Goal: Transaction & Acquisition: Obtain resource

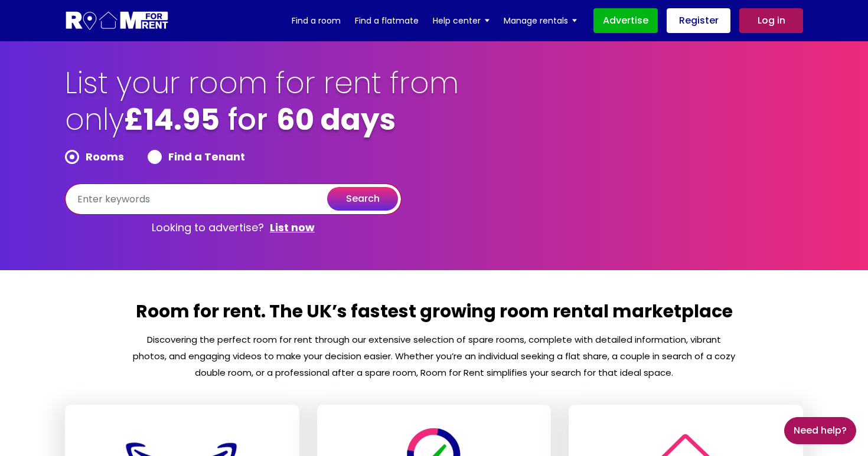
click at [199, 204] on input "text" at bounding box center [233, 199] width 337 height 31
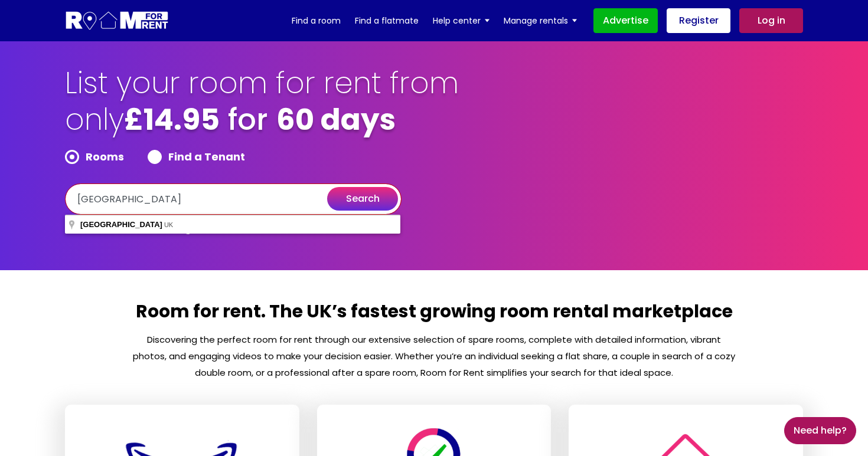
type input "[GEOGRAPHIC_DATA]"
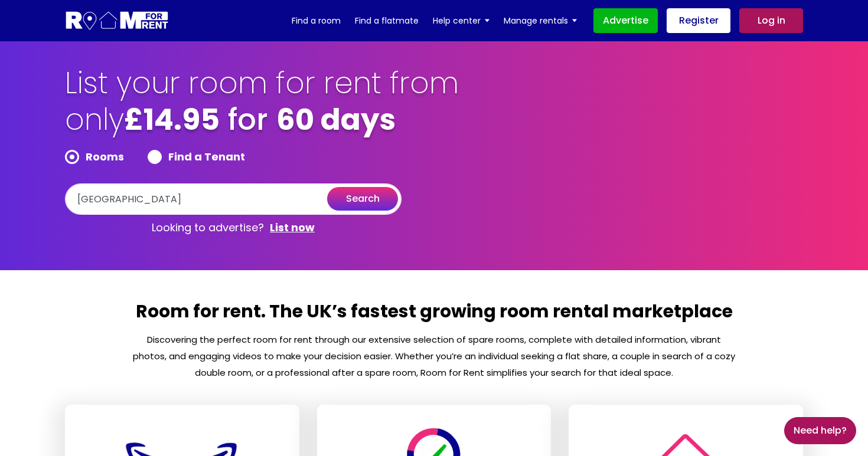
click at [361, 201] on button "search" at bounding box center [362, 199] width 71 height 24
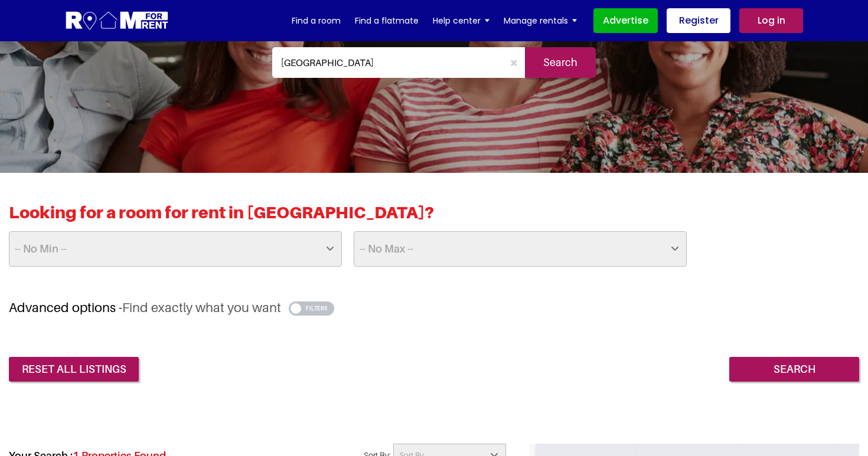
scroll to position [180, 0]
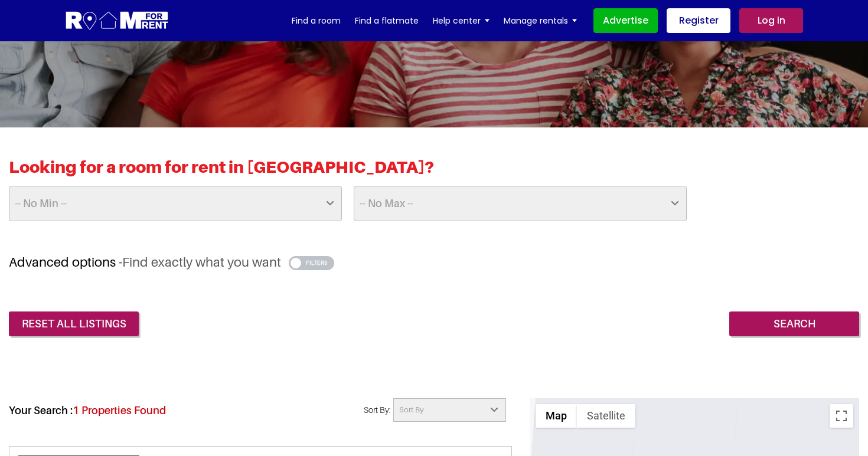
select select "25"
select select "1000"
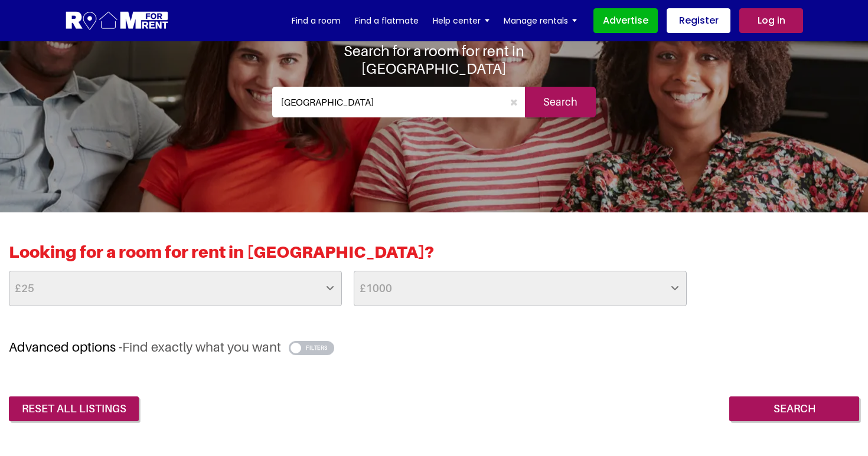
scroll to position [94, 0]
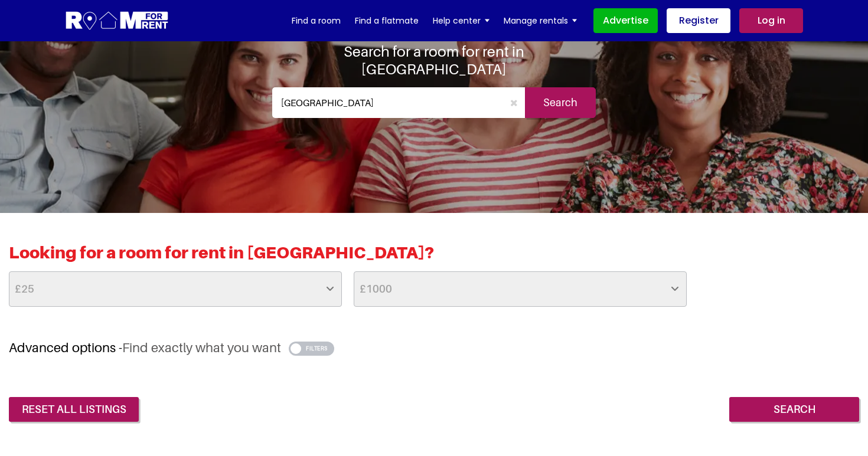
click at [311, 349] on button "button" at bounding box center [311, 349] width 45 height 14
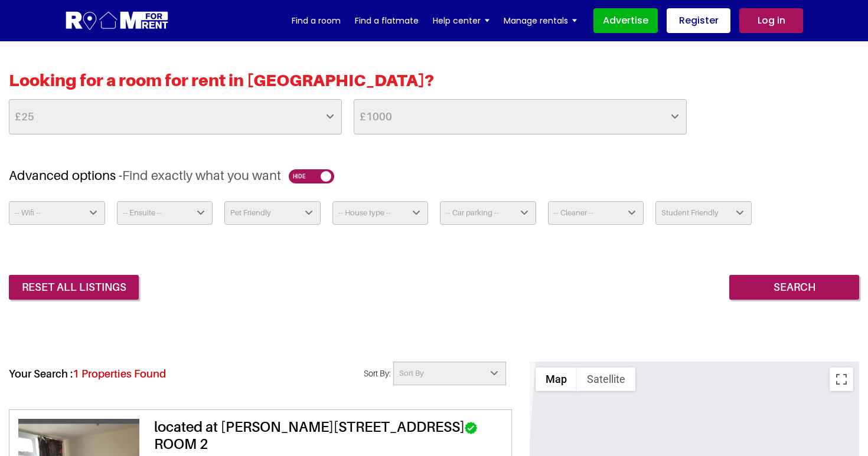
scroll to position [274, 0]
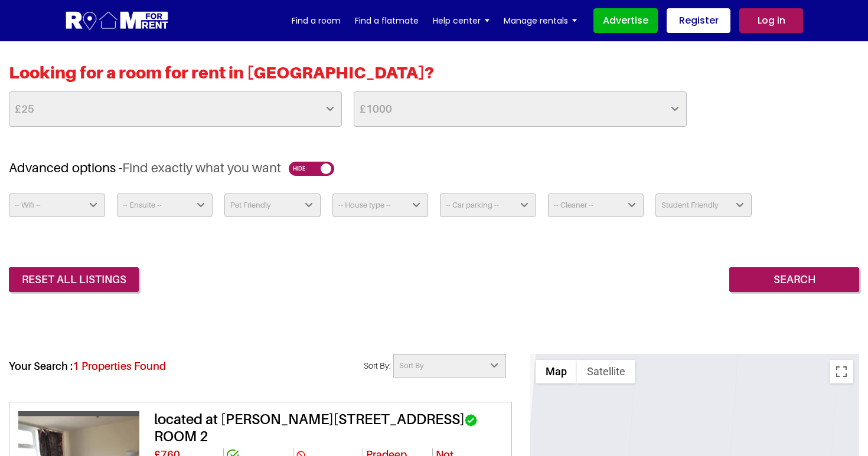
select select "Yes"
select select "No"
select select "Appartment"
select select
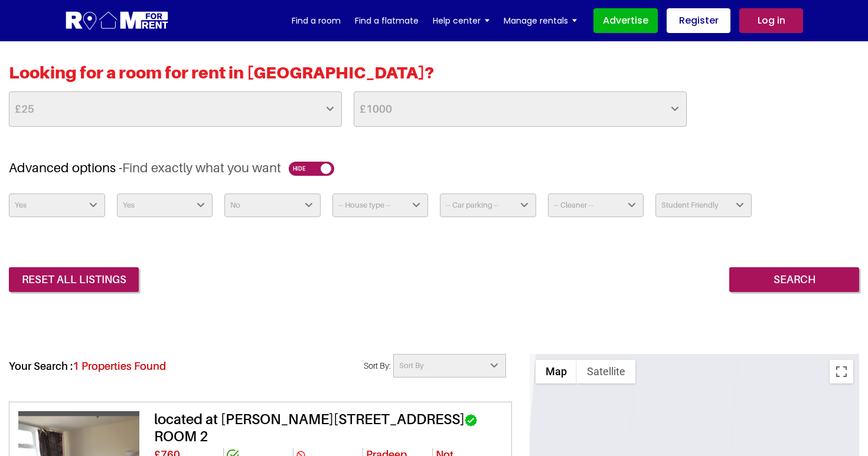
select select "Not Required"
select select "Yes - Monthly"
select select "false"
select select
click at [564, 288] on div "reset all listings Search" at bounding box center [434, 271] width 850 height 43
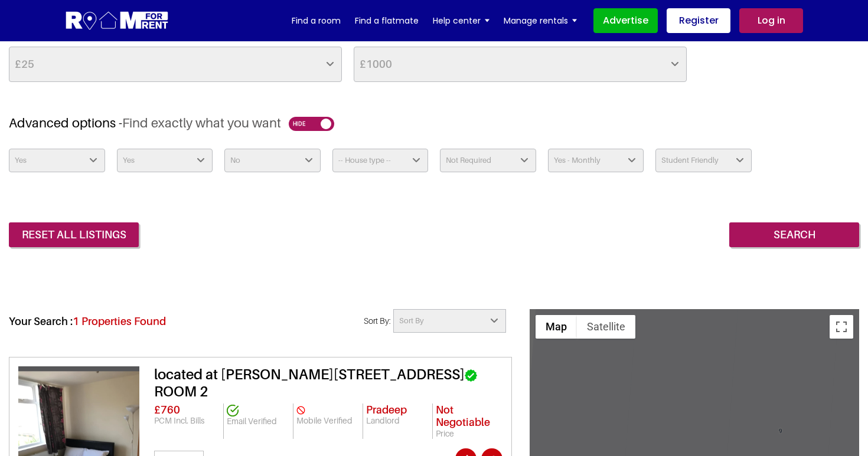
scroll to position [313, 0]
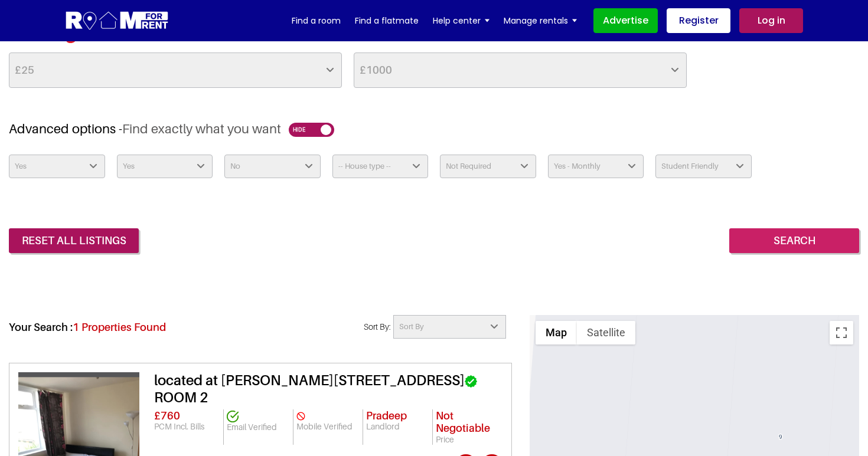
click at [800, 236] on input "Search" at bounding box center [794, 241] width 130 height 25
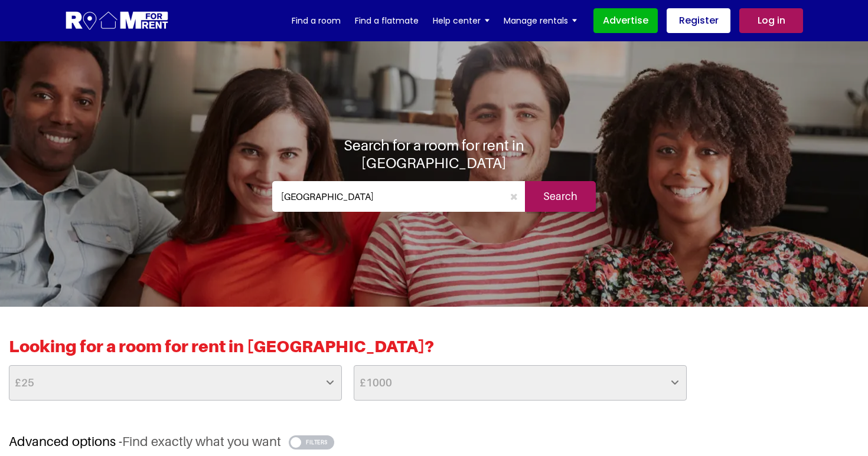
select select
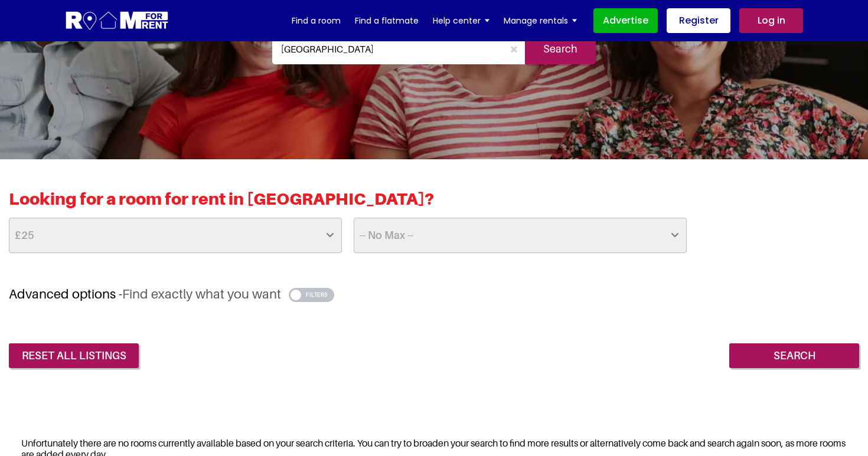
scroll to position [152, 0]
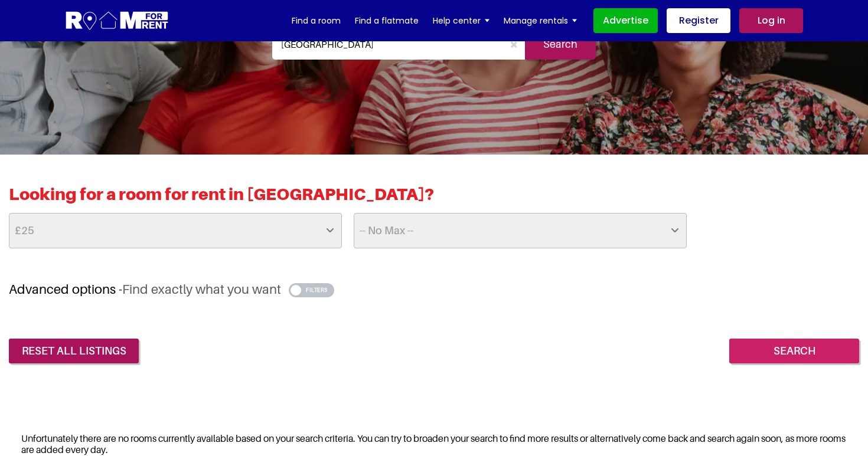
click at [768, 354] on input "Search" at bounding box center [794, 351] width 130 height 25
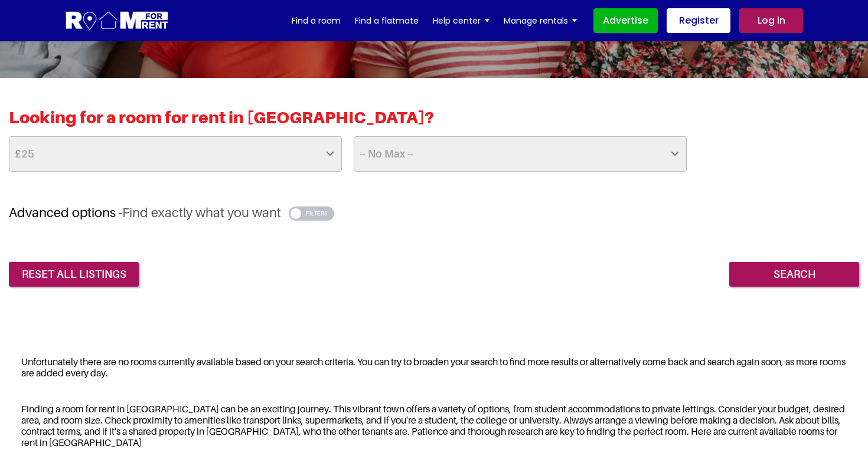
scroll to position [211, 0]
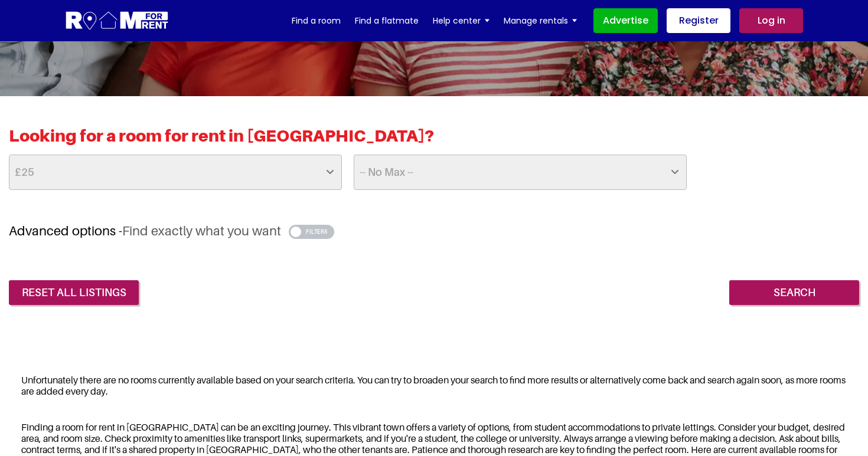
click at [319, 231] on button "button" at bounding box center [311, 232] width 45 height 14
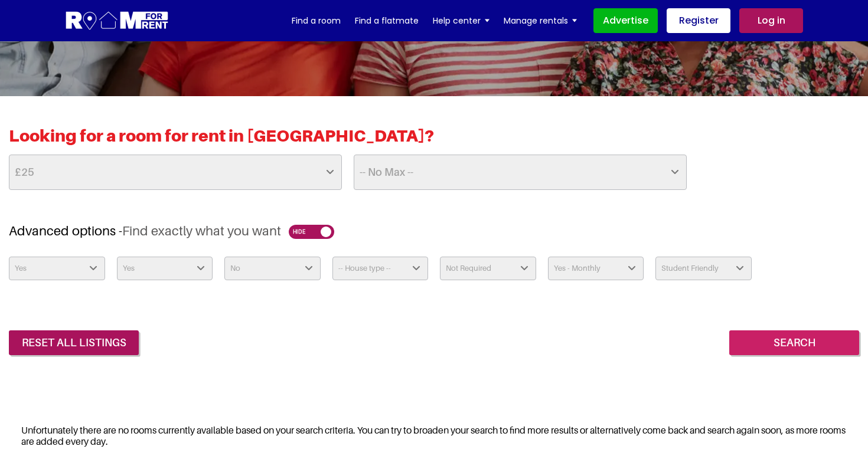
click at [825, 343] on input "Search" at bounding box center [794, 343] width 130 height 25
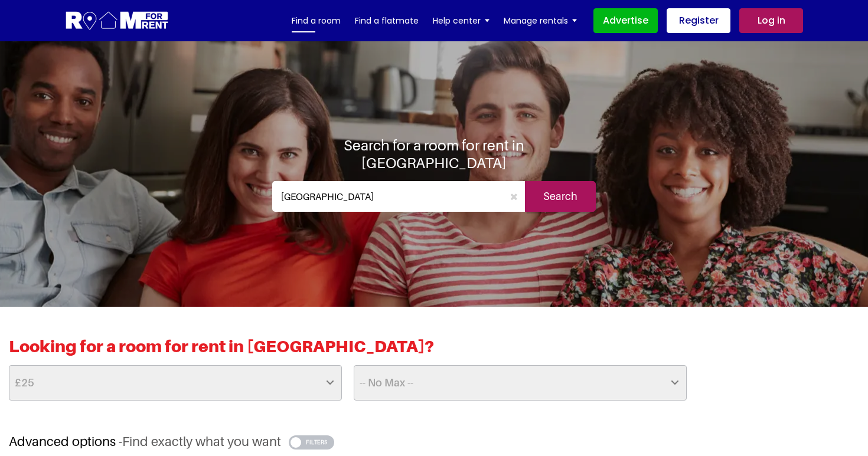
click at [328, 22] on link "Find a room" at bounding box center [316, 21] width 49 height 18
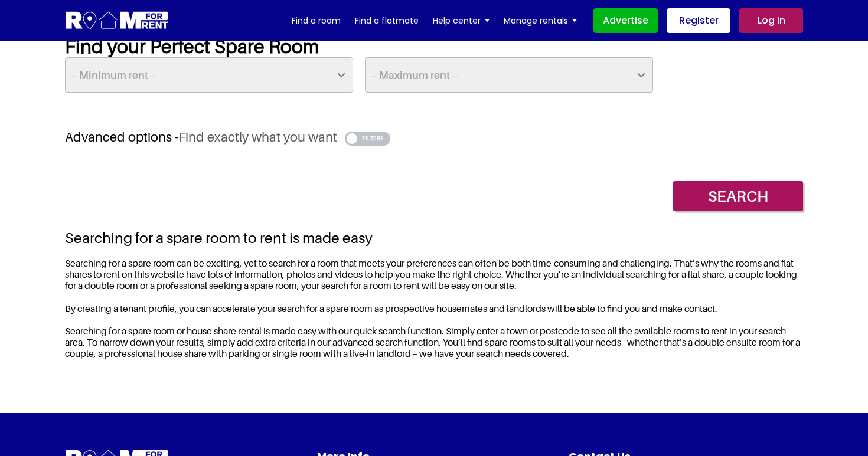
scroll to position [277, 0]
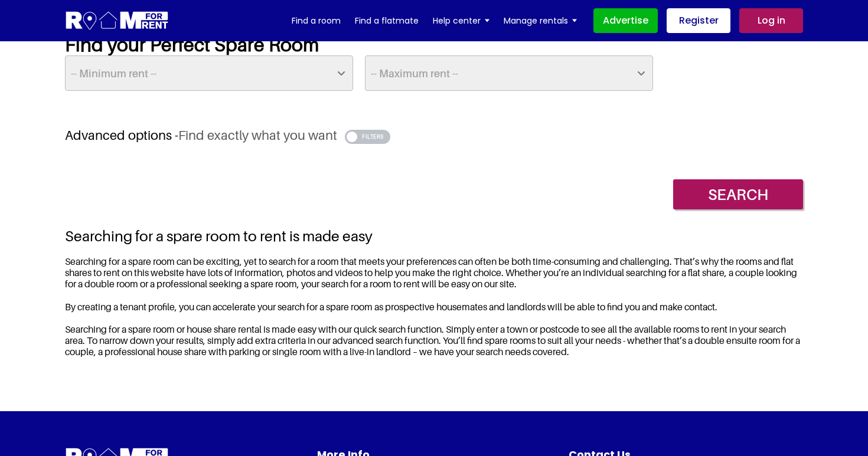
select select "200"
click at [714, 200] on input "Search" at bounding box center [738, 195] width 130 height 30
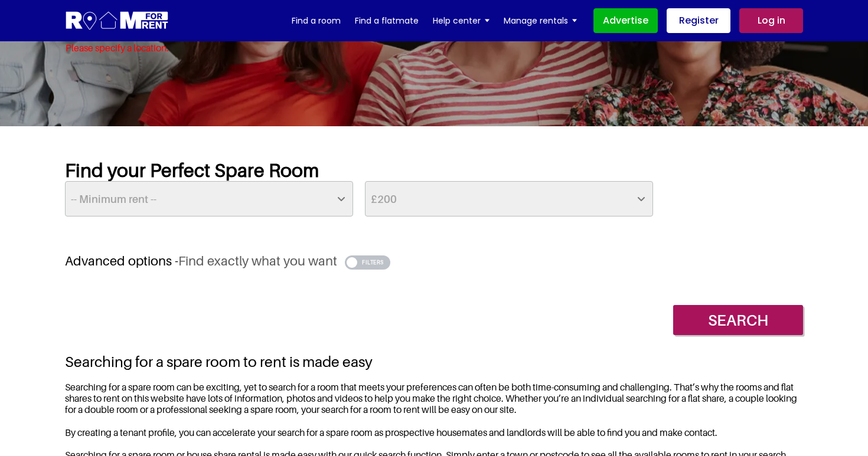
scroll to position [67, 0]
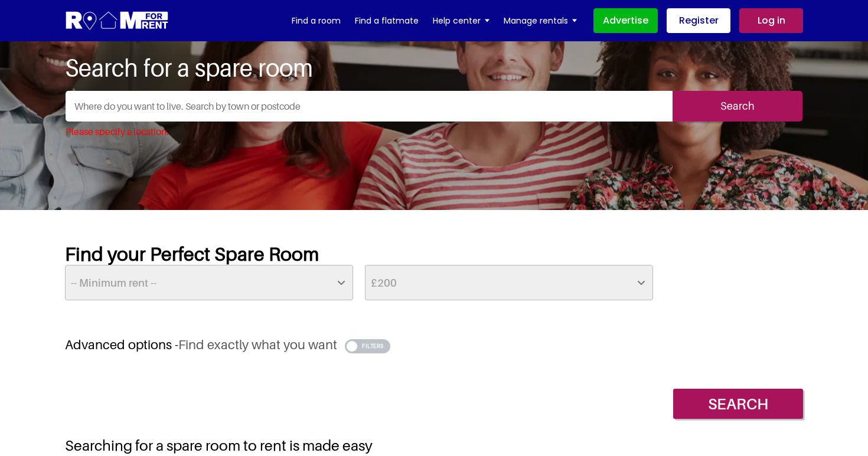
click at [362, 342] on button "button" at bounding box center [367, 347] width 45 height 14
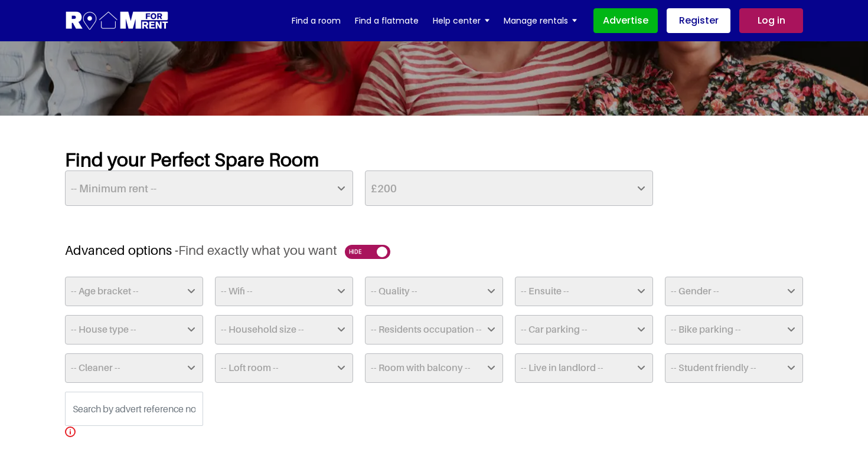
scroll to position [175, 0]
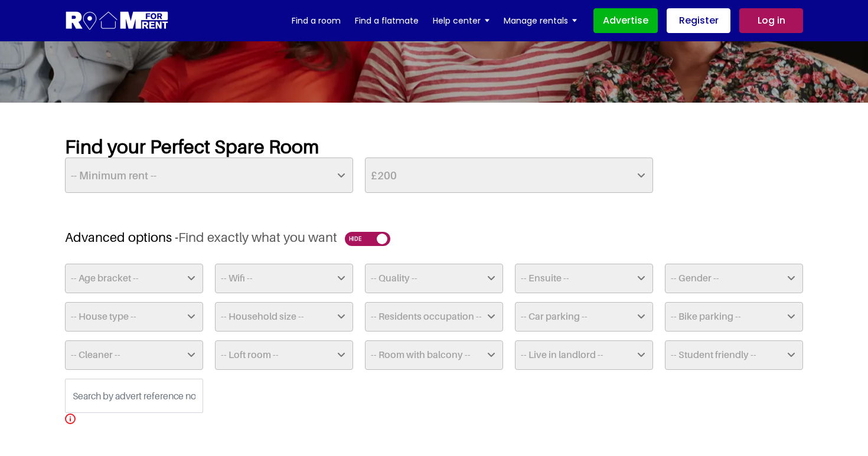
select select "Premium"
select select "Yes"
select select "Males & Females"
select select "Appartment"
select select
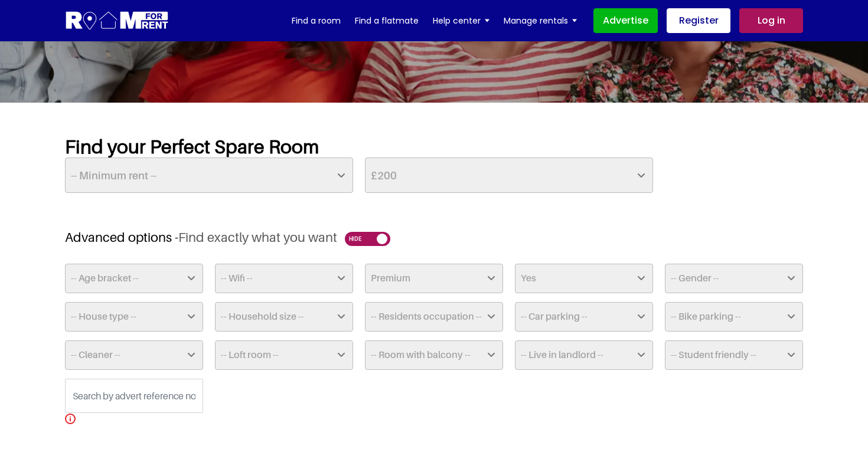
select select "Any"
select select "Yes - Weekly"
select select "250"
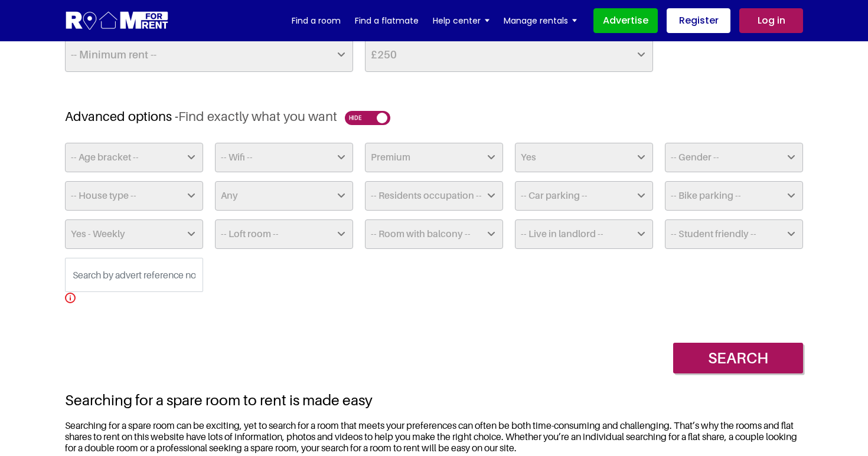
scroll to position [303, 0]
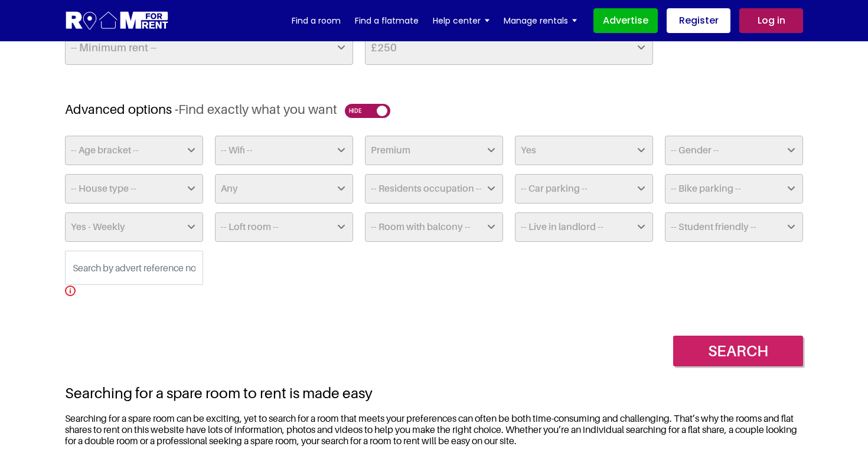
click at [718, 363] on input "Search" at bounding box center [738, 351] width 130 height 30
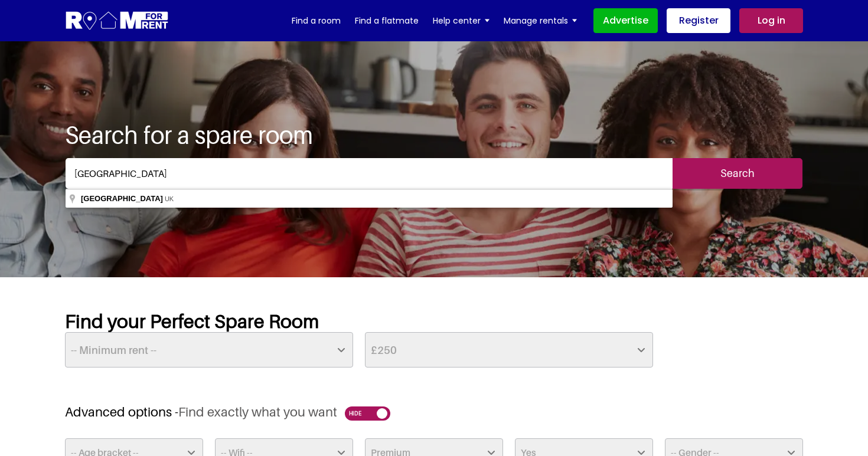
type input "[GEOGRAPHIC_DATA], [GEOGRAPHIC_DATA]"
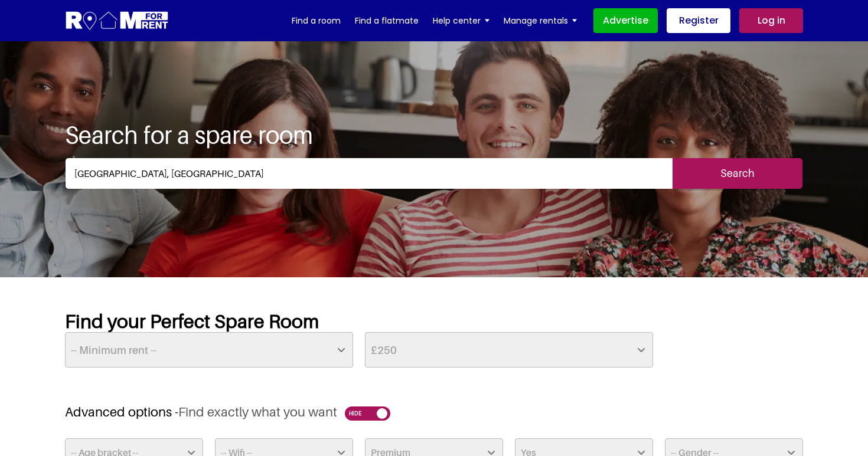
drag, startPoint x: 214, startPoint y: 181, endPoint x: 100, endPoint y: 202, distance: 116.4
click at [756, 178] on input "Search" at bounding box center [738, 173] width 130 height 31
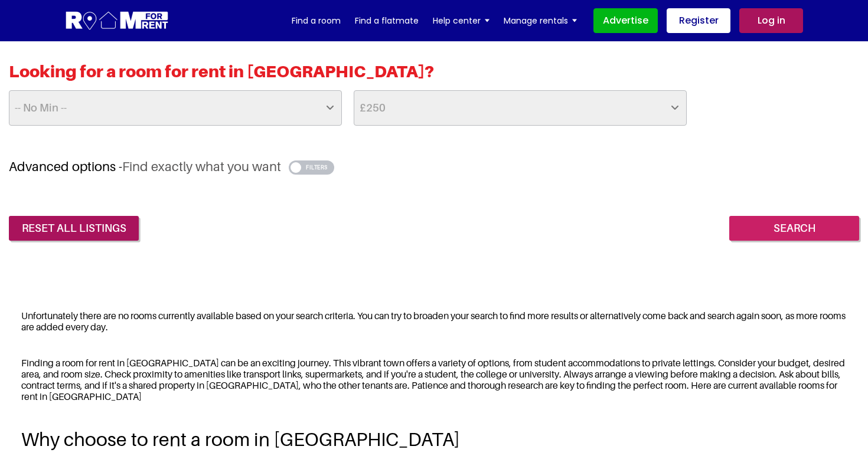
scroll to position [283, 0]
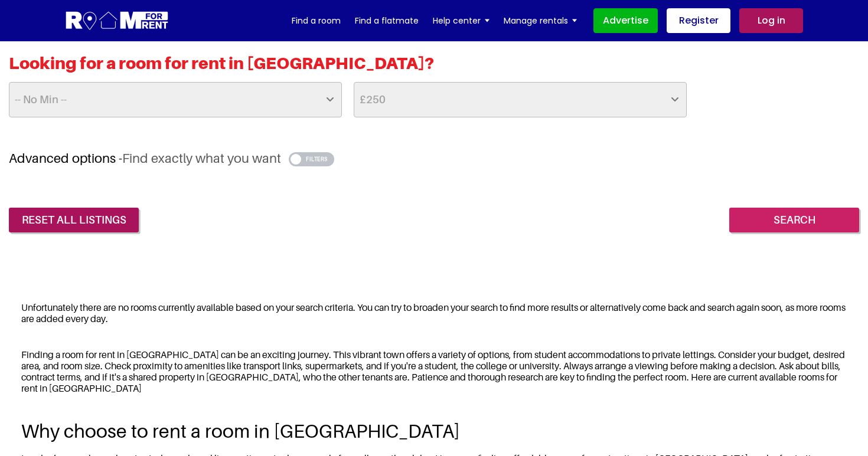
click at [817, 218] on input "Search" at bounding box center [794, 220] width 130 height 25
